Goal: Transaction & Acquisition: Purchase product/service

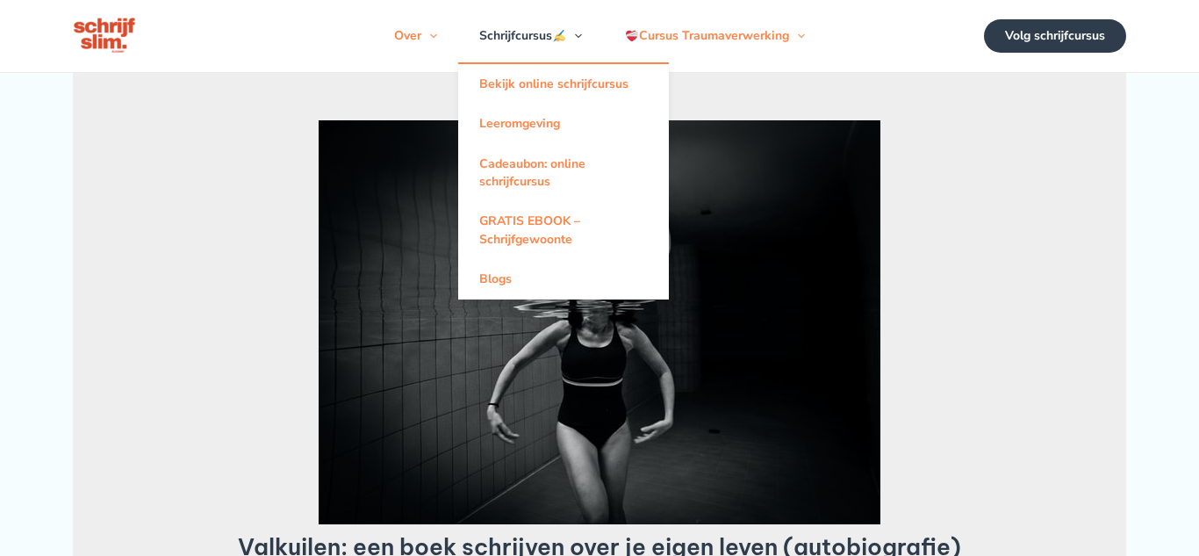
click at [526, 45] on link "Schrijfcursus" at bounding box center [530, 36] width 145 height 53
